Goal: Find specific page/section: Find specific page/section

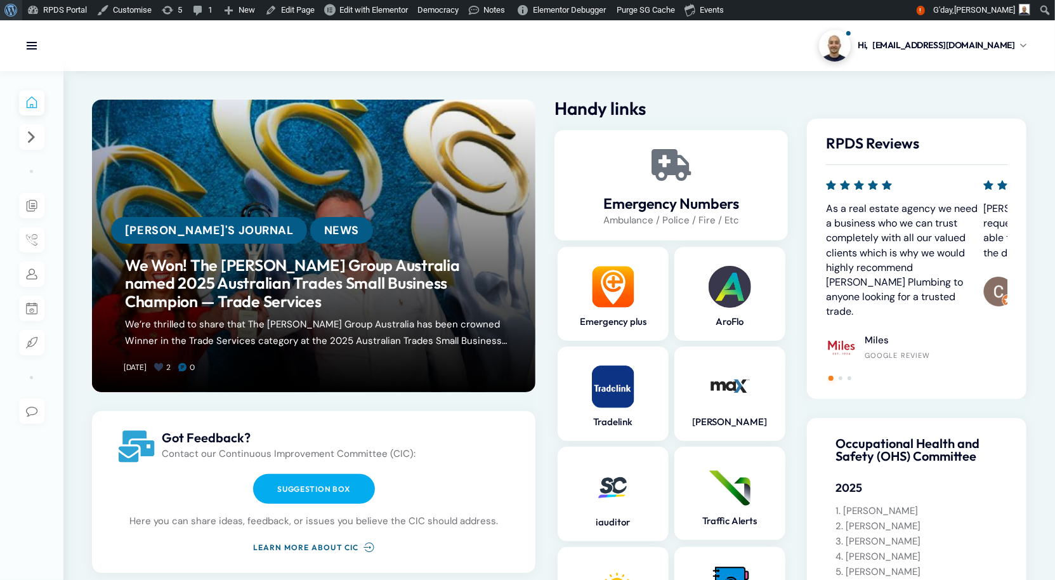
click at [7, 11] on span "Toolbar" at bounding box center [9, 9] width 10 height 18
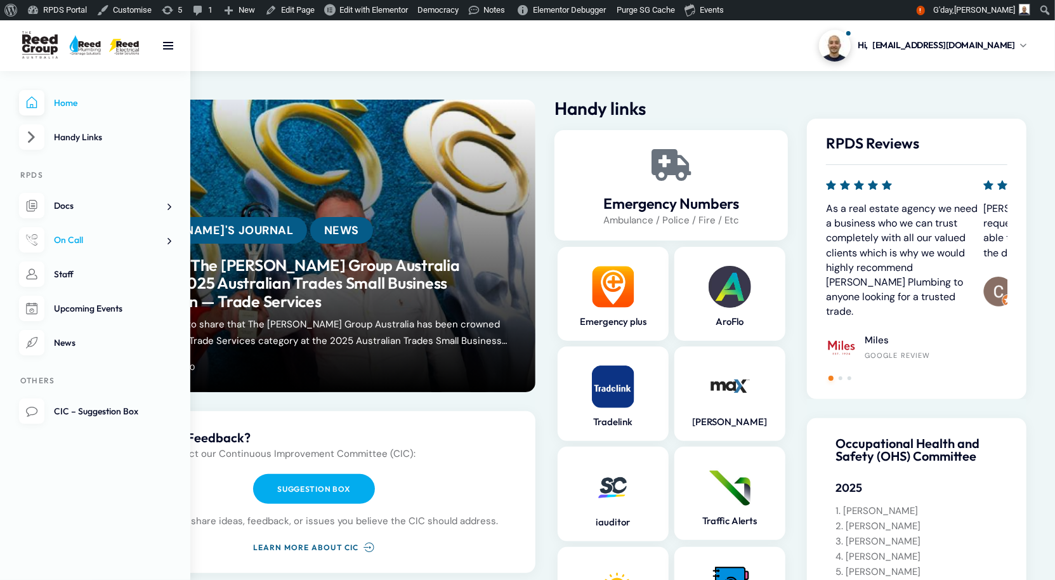
click at [65, 245] on span "On Call" at bounding box center [68, 239] width 29 height 11
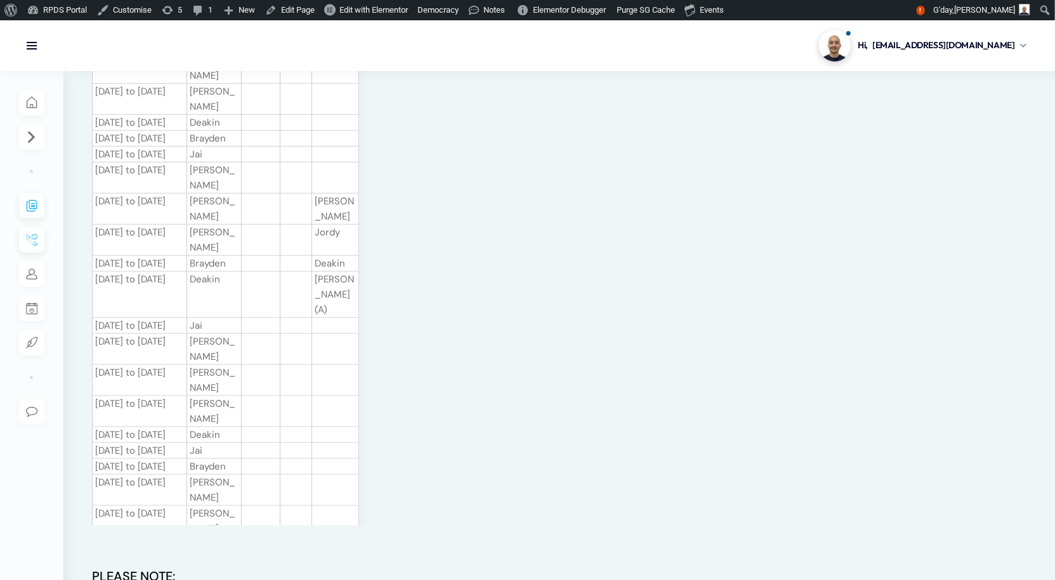
scroll to position [98, 0]
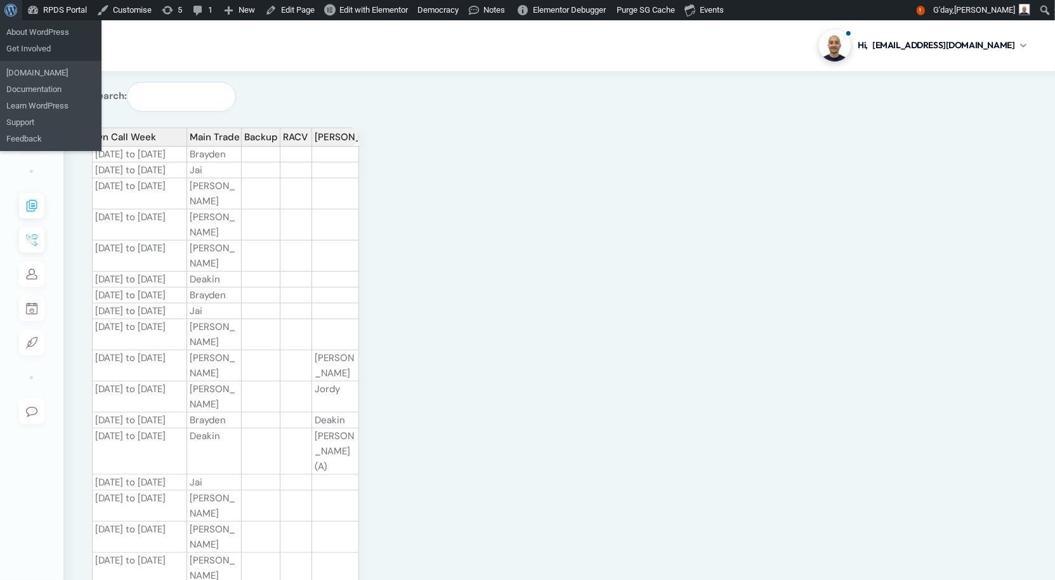
click at [10, 2] on span "Toolbar" at bounding box center [9, 9] width 10 height 18
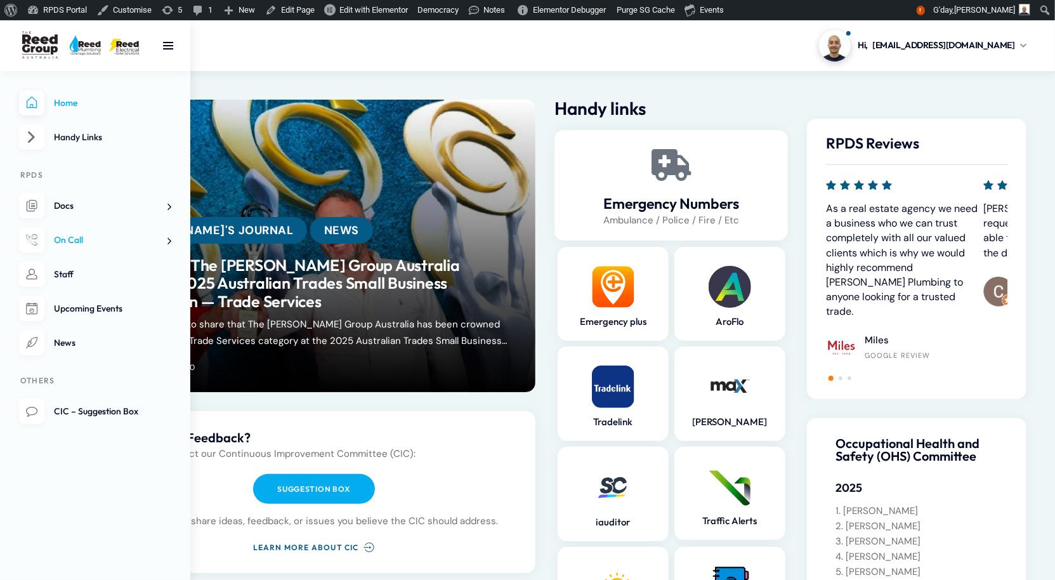
click at [72, 245] on span "On Call" at bounding box center [68, 239] width 29 height 11
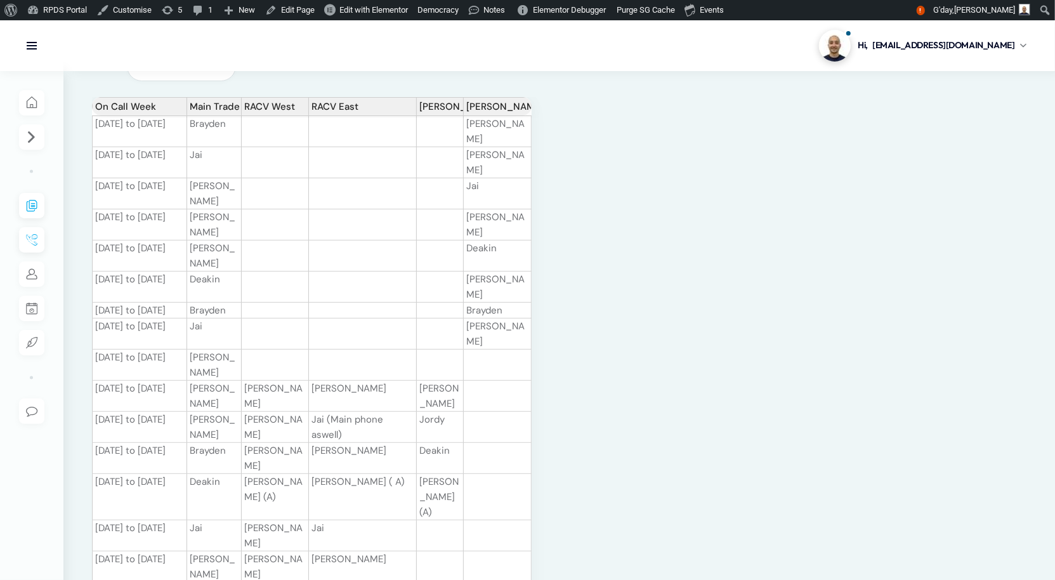
scroll to position [76, 0]
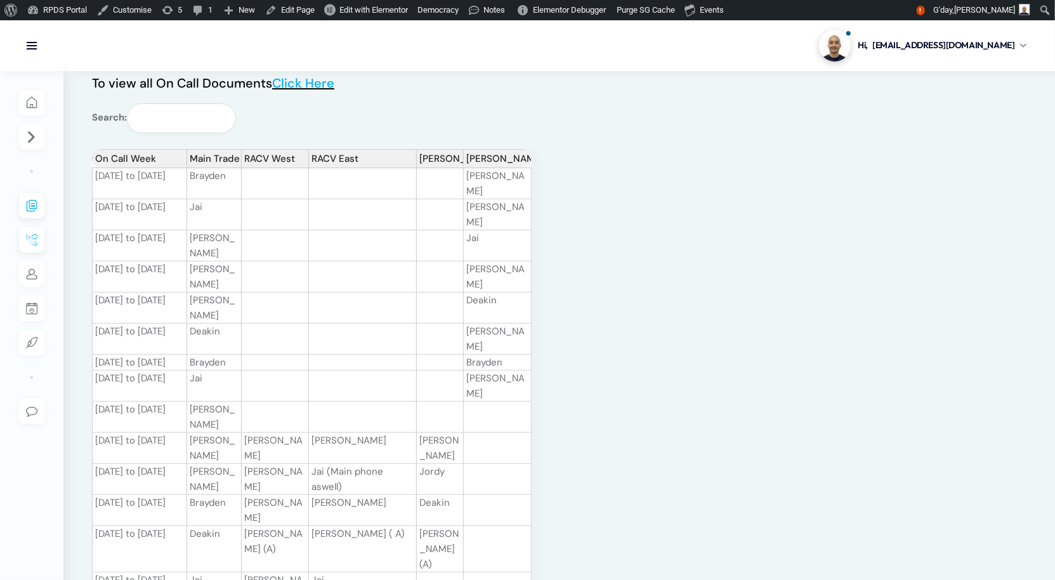
click at [417, 230] on td at bounding box center [363, 245] width 108 height 31
click at [269, 215] on td at bounding box center [275, 214] width 67 height 31
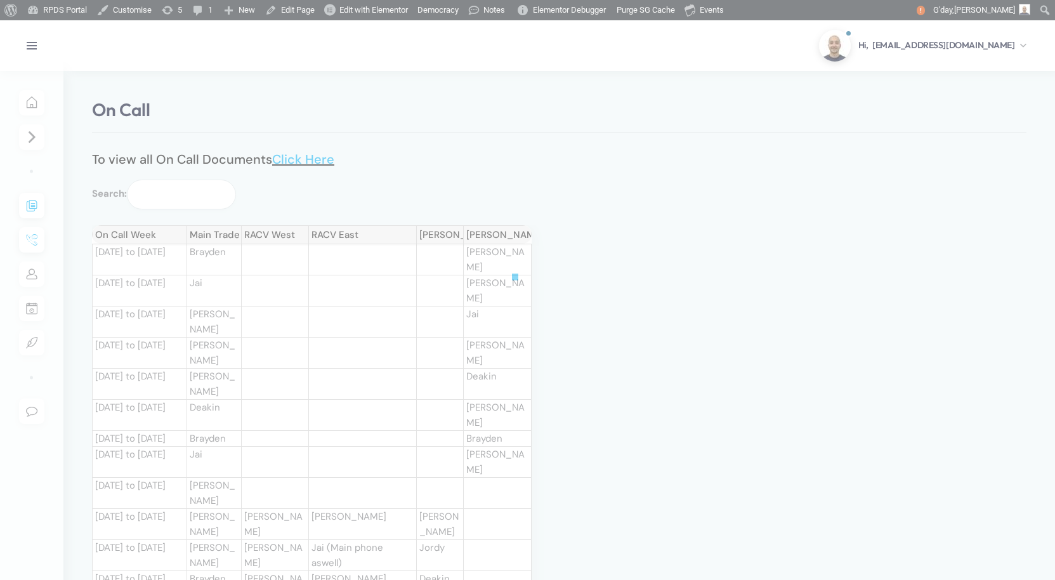
scroll to position [76, 0]
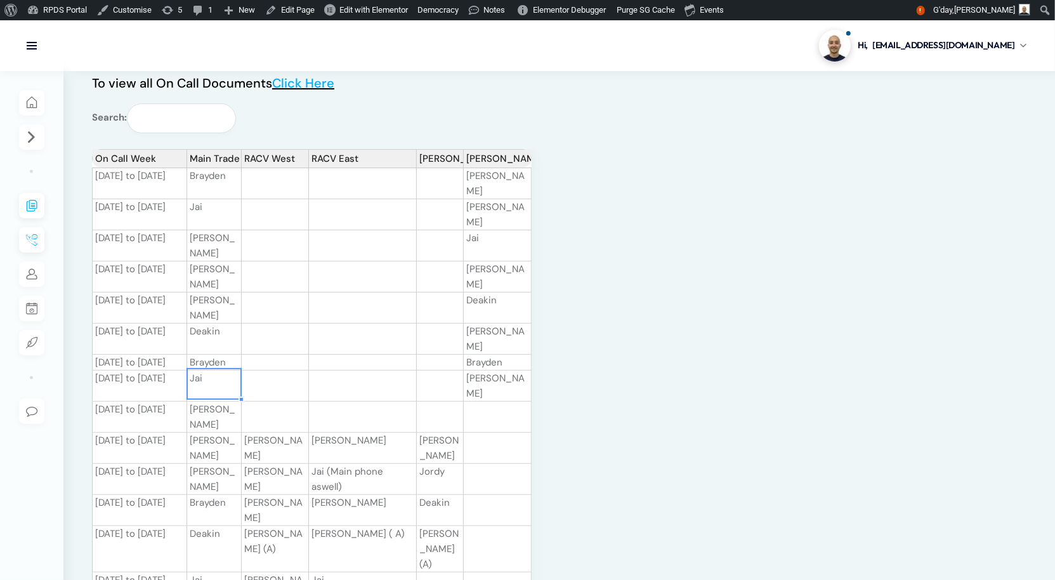
click at [235, 433] on td "[PERSON_NAME]" at bounding box center [214, 448] width 55 height 31
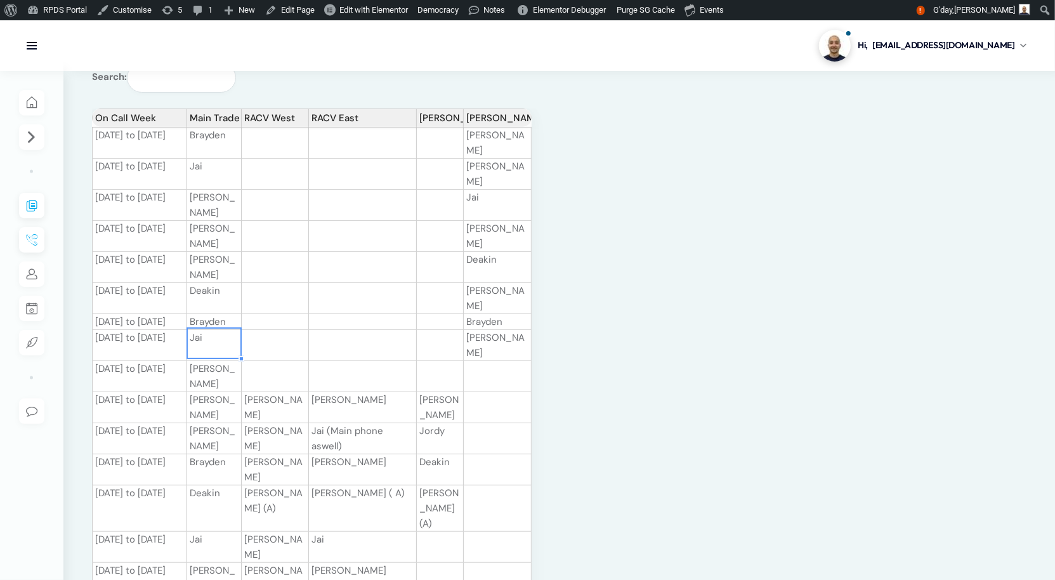
scroll to position [0, 0]
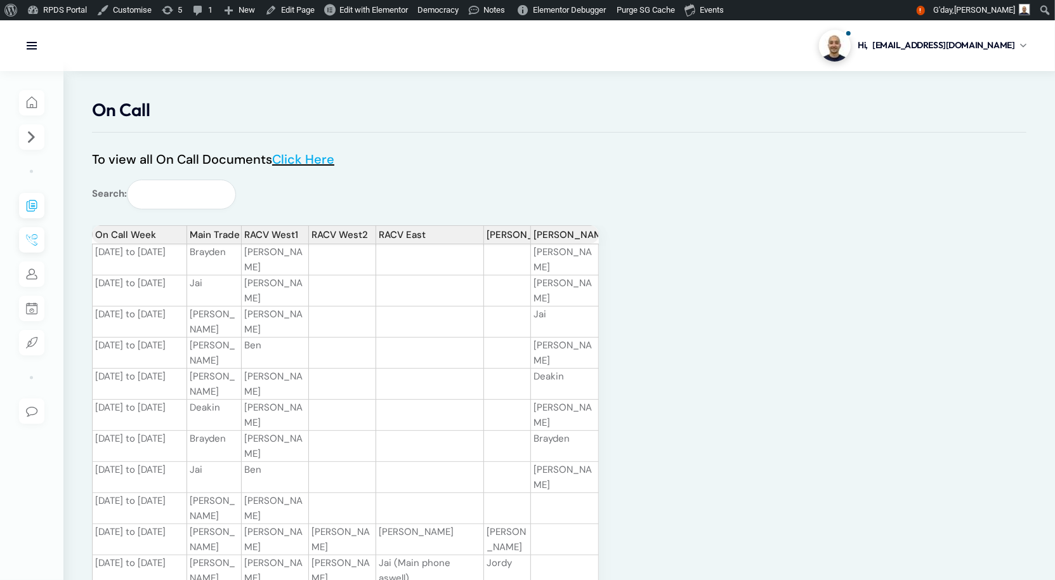
click at [429, 180] on div "To view all On Call Documents Click Here Search: On Call Week Main Trade RACV W…" at bounding box center [558, 518] width 953 height 732
